Goal: Find contact information

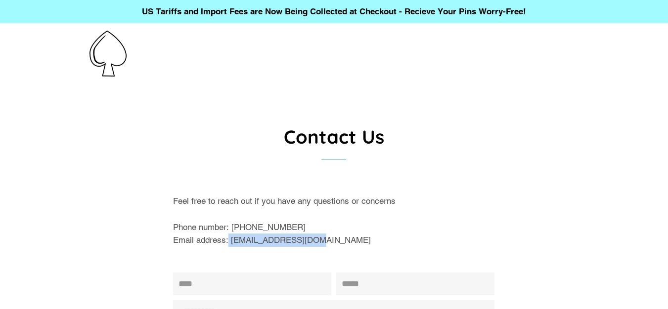
drag, startPoint x: 228, startPoint y: 240, endPoint x: 324, endPoint y: 239, distance: 95.9
click at [324, 239] on p "Feel free to reach out if you have any questions or concerns Phone number: [PHO…" at bounding box center [333, 221] width 321 height 52
copy p "[EMAIL_ADDRESS][DOMAIN_NAME]"
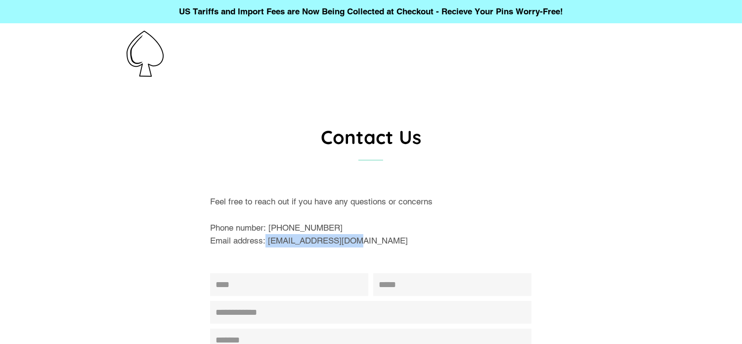
click at [289, 238] on p "Feel free to reach out if you have any questions or concerns Phone number: [PHO…" at bounding box center [370, 221] width 321 height 52
drag, startPoint x: 267, startPoint y: 241, endPoint x: 348, endPoint y: 238, distance: 81.1
click at [348, 238] on p "Feel free to reach out if you have any questions or concerns Phone number: [PHO…" at bounding box center [370, 221] width 321 height 52
copy p "[EMAIL_ADDRESS][DOMAIN_NAME]"
click at [343, 240] on p "Feel free to reach out if you have any questions or concerns Phone number: [PHO…" at bounding box center [370, 221] width 321 height 52
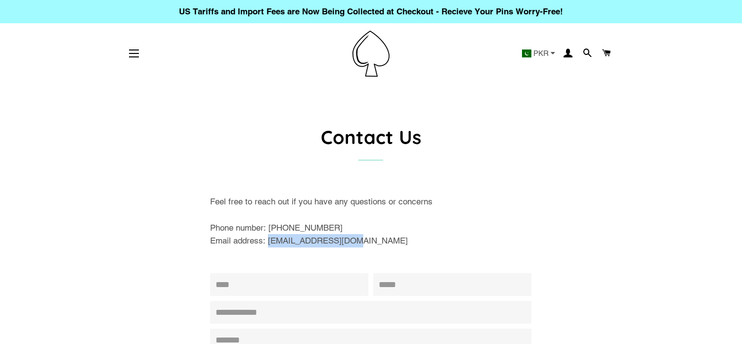
drag, startPoint x: 268, startPoint y: 243, endPoint x: 349, endPoint y: 240, distance: 80.6
click at [349, 240] on p "Feel free to reach out if you have any questions or concerns Phone number: [PHO…" at bounding box center [370, 221] width 321 height 52
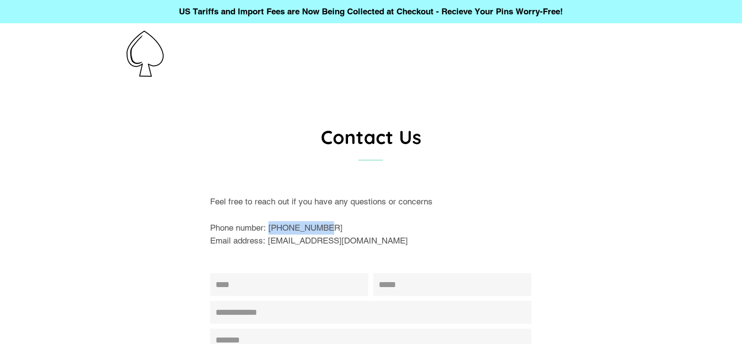
drag, startPoint x: 269, startPoint y: 227, endPoint x: 322, endPoint y: 225, distance: 53.4
click at [322, 225] on p "Feel free to reach out if you have any questions or concerns Phone number: 647-…" at bounding box center [370, 221] width 321 height 52
copy p "647-510-5469"
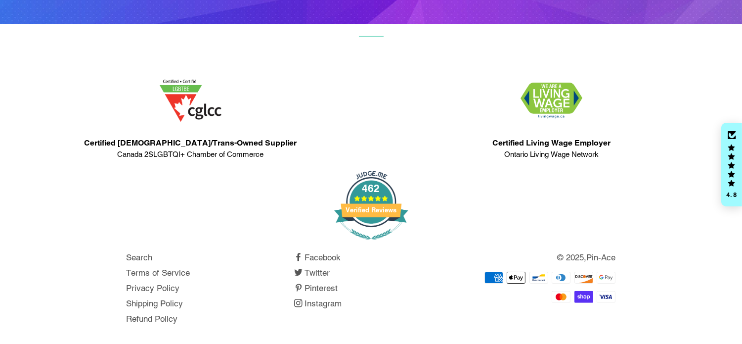
scroll to position [549, 0]
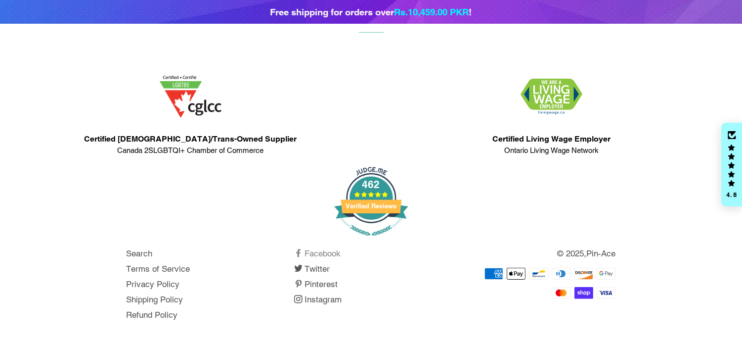
click at [298, 250] on span at bounding box center [299, 253] width 10 height 10
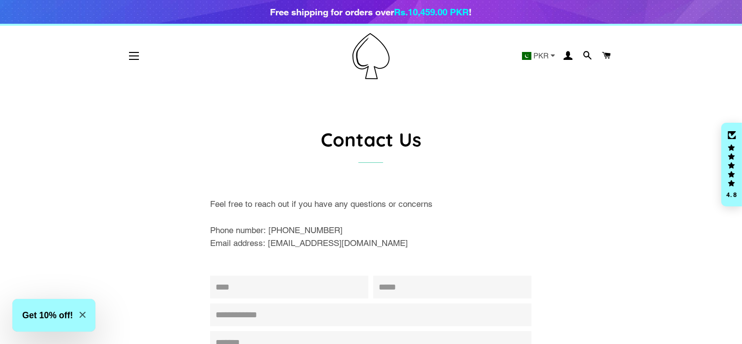
scroll to position [0, 0]
